Goal: Navigation & Orientation: Find specific page/section

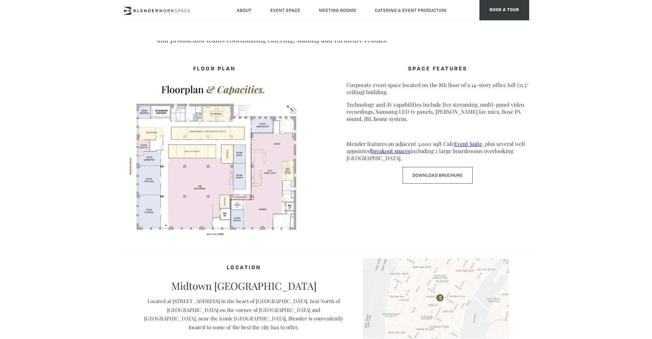
scroll to position [317, 0]
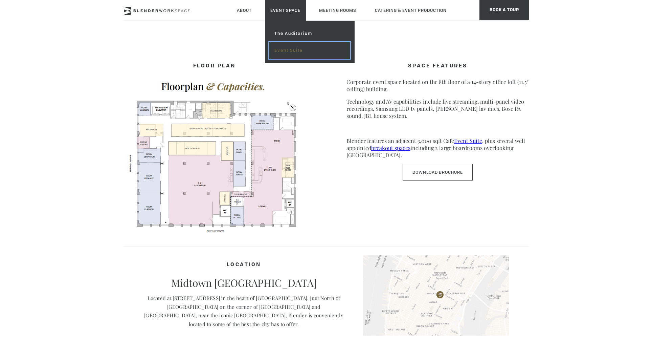
click at [293, 51] on link "Event Suite" at bounding box center [309, 50] width 81 height 17
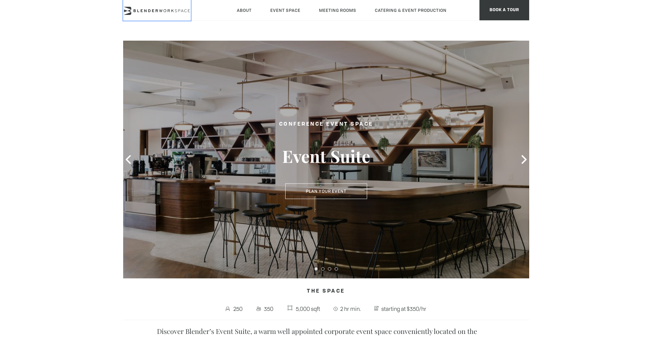
click at [173, 8] on icon at bounding box center [157, 11] width 68 height 8
